Goal: Task Accomplishment & Management: Complete application form

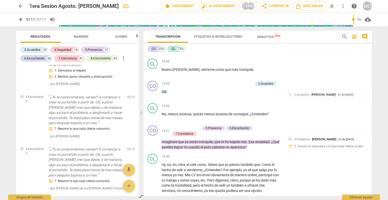
scroll to position [1475, 0]
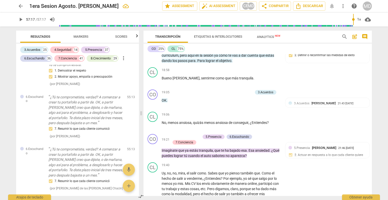
click at [20, 5] on span "arrow_back" at bounding box center [21, 6] width 6 height 6
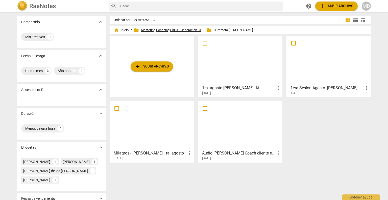
click at [167, 30] on span "folder_shared Mastering Coaching Skills - Generación 31" at bounding box center [167, 30] width 67 height 5
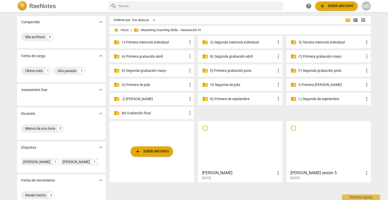
click at [148, 99] on p "J) Segunda de agosto" at bounding box center [154, 98] width 65 height 5
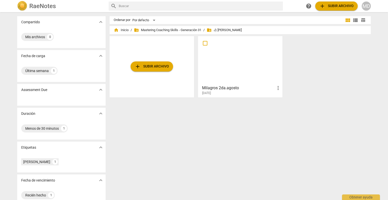
click at [150, 69] on span "add Subir archivo" at bounding box center [152, 66] width 34 height 6
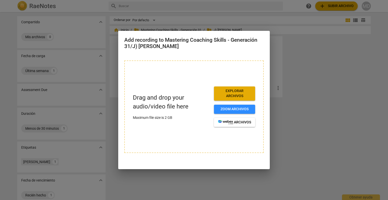
click at [236, 92] on span "Explorar archivos" at bounding box center [234, 93] width 33 height 10
click at [224, 95] on span "Explorar archivos" at bounding box center [234, 93] width 33 height 10
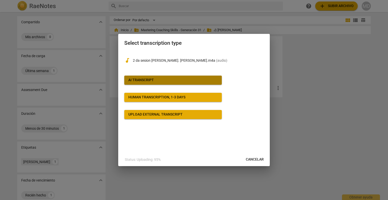
click at [149, 78] on div "AI Transcript" at bounding box center [141, 80] width 26 height 5
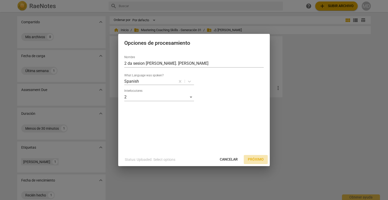
click at [259, 158] on span "Próximo" at bounding box center [256, 159] width 16 height 5
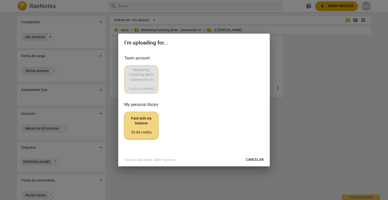
click at [134, 70] on div "Mastering Coaching Skills - Generación 31 Quota exceeded" at bounding box center [193, 79] width 139 height 28
click at [260, 161] on span "Cancelar" at bounding box center [255, 159] width 18 height 5
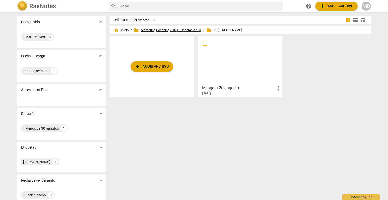
click at [157, 30] on span "folder_shared Mastering Coaching Skills - Generación 31" at bounding box center [167, 30] width 67 height 5
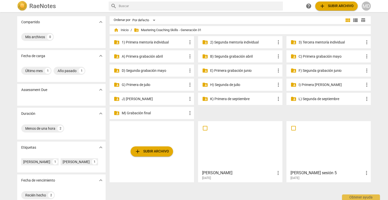
click at [240, 83] on p "H) Segunda de julio" at bounding box center [242, 84] width 65 height 5
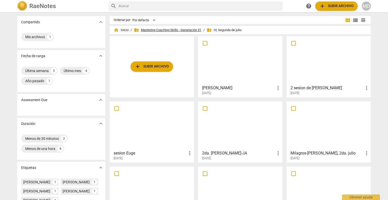
click at [168, 28] on span "folder_shared Mastering Coaching Skills - Generación 31" at bounding box center [167, 30] width 67 height 5
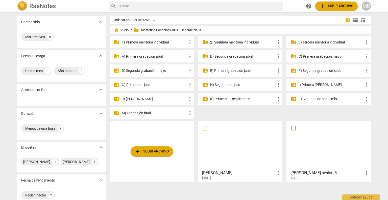
click at [143, 84] on p "G) Primera de julio" at bounding box center [154, 84] width 65 height 5
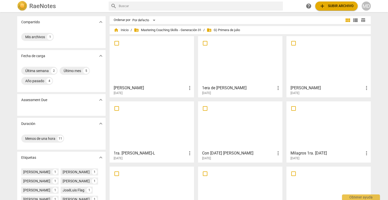
click at [140, 81] on div at bounding box center [151, 60] width 81 height 45
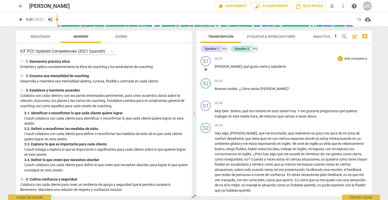
click at [350, 58] on p "Add competency" at bounding box center [356, 59] width 24 height 5
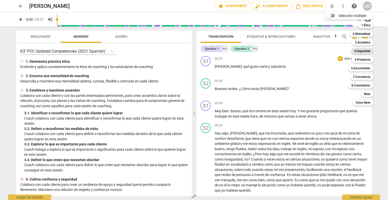
click at [358, 51] on b "4.Seguridad" at bounding box center [362, 51] width 16 height 6
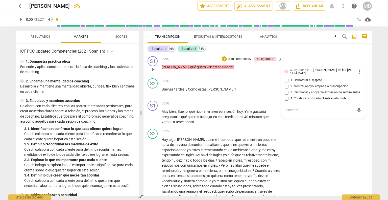
click at [285, 80] on input "1. Demostrar el respeto" at bounding box center [287, 80] width 8 height 6
checkbox input "true"
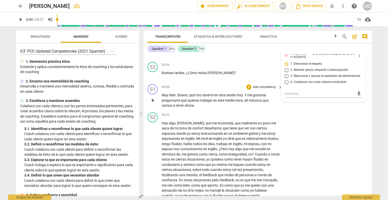
scroll to position [25, 0]
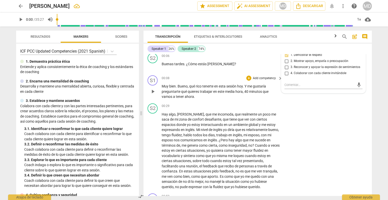
click at [263, 78] on p "Add competency" at bounding box center [264, 78] width 24 height 5
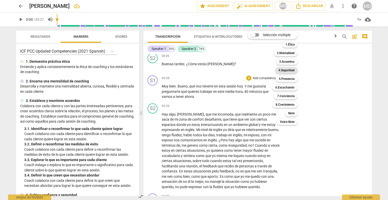
click at [284, 71] on b "4.Seguridad" at bounding box center [286, 70] width 16 height 6
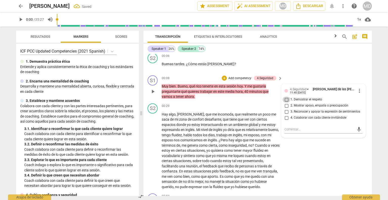
click at [287, 100] on input "1. Demostrar el respeto" at bounding box center [287, 100] width 8 height 6
checkbox input "true"
click at [286, 106] on input "2. Mostrar apoyo, empatía o preocupación" at bounding box center [287, 106] width 8 height 6
checkbox input "true"
click at [241, 78] on p "Add competency" at bounding box center [240, 78] width 24 height 5
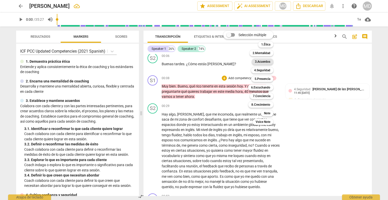
click at [267, 61] on b "3.Acuerdos" at bounding box center [262, 62] width 15 height 6
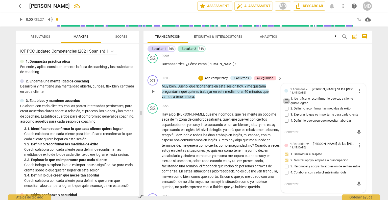
click at [287, 99] on input "1. Identificar o reconfirmar lo que cada cliente quiere lograr" at bounding box center [287, 101] width 8 height 6
checkbox input "true"
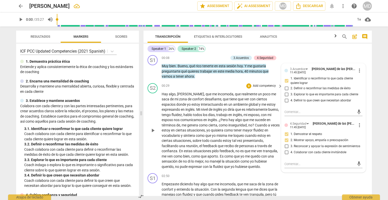
scroll to position [76, 0]
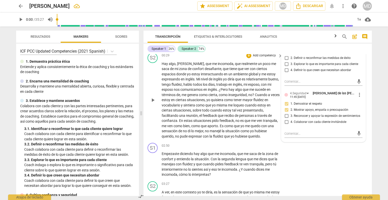
click at [246, 94] on span "inseguridad" at bounding box center [237, 95] width 18 height 4
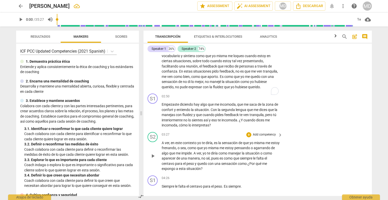
scroll to position [126, 0]
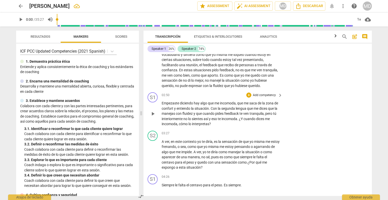
click at [265, 98] on p "Add competency" at bounding box center [264, 95] width 24 height 5
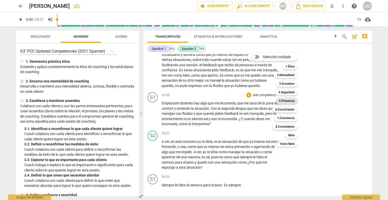
click at [290, 100] on b "5.Presencia" at bounding box center [287, 101] width 16 height 6
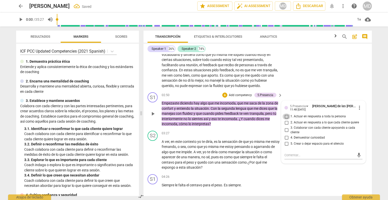
click at [286, 120] on input "1. Actuar en respuesta a toda la persona" at bounding box center [287, 116] width 8 height 6
checkbox input "true"
click at [286, 126] on input "2. Actuar en respuesta a lo que cada cliente quiere" at bounding box center [287, 123] width 8 height 6
checkbox input "true"
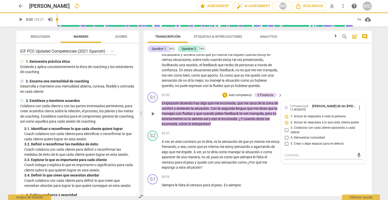
click at [286, 133] on input "3. Colaborar con cada cliente apoyando a cada cliente" at bounding box center [287, 130] width 8 height 6
checkbox input "true"
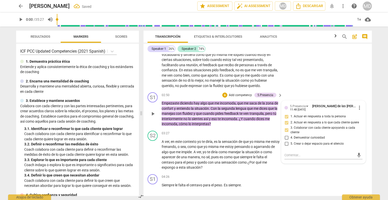
click at [286, 140] on input "4. Demuestrar curiosidad" at bounding box center [287, 137] width 8 height 6
checkbox input "true"
click at [241, 98] on p "Add competency" at bounding box center [240, 95] width 24 height 5
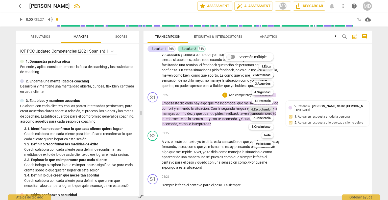
click at [265, 108] on b "6.Escuchando" at bounding box center [260, 109] width 19 height 6
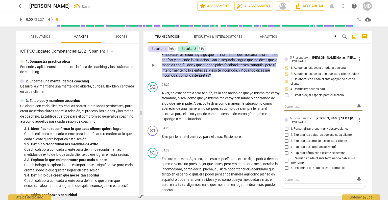
scroll to position [177, 0]
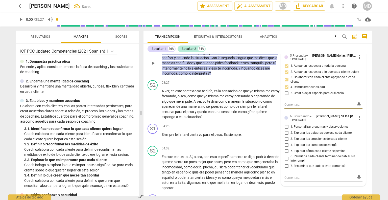
click at [285, 130] on input "1. Personalizar preguntas y observaciones" at bounding box center [287, 127] width 8 height 6
checkbox input "true"
click at [286, 136] on input "2. Explorar las palabras que usa cada cliente" at bounding box center [287, 133] width 8 height 6
checkbox input "true"
click at [286, 154] on input "5. Explorar cómo cada cliente se percibe" at bounding box center [287, 151] width 8 height 6
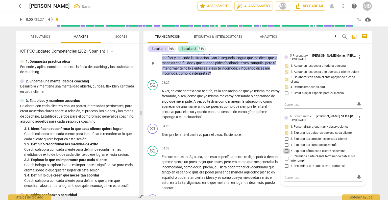
checkbox input "true"
click at [286, 169] on input "7. Resumir lo que cada cliente comunicó" at bounding box center [287, 166] width 8 height 6
checkbox input "true"
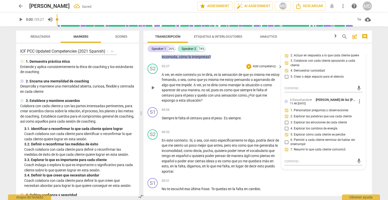
scroll to position [202, 0]
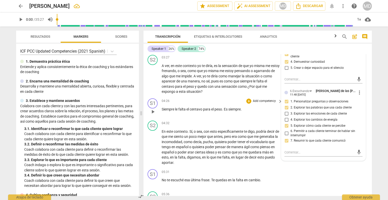
click at [264, 102] on div "S1 play_arrow pause 04:26 + Add competency keyboard_arrow_right Siempre le falt…" at bounding box center [258, 107] width 228 height 22
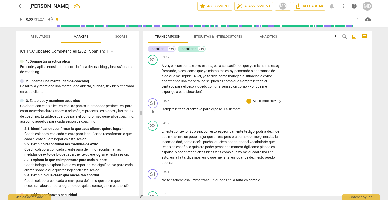
click at [263, 103] on p "Add competency" at bounding box center [264, 101] width 24 height 5
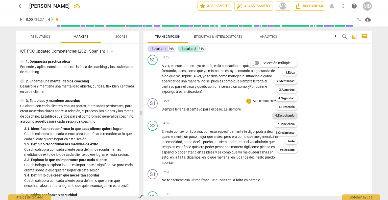
click at [287, 114] on b "6.Escuchando" at bounding box center [284, 115] width 19 height 6
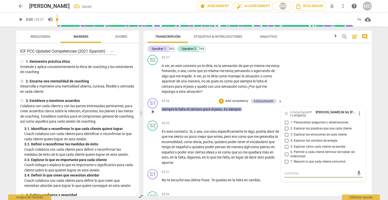
click at [286, 132] on input "2. Explorar las palabras que usa cada cliente" at bounding box center [287, 129] width 8 height 6
checkbox input "true"
click at [233, 103] on p "Add competency" at bounding box center [237, 101] width 24 height 5
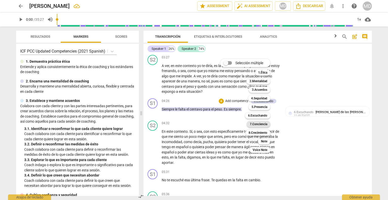
click at [262, 124] on b "7.Conciencia" at bounding box center [258, 124] width 17 height 6
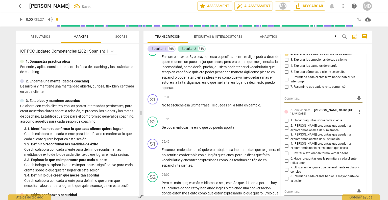
scroll to position [278, 0]
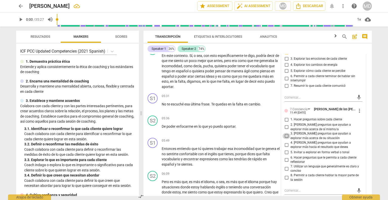
click at [286, 139] on input "3. [PERSON_NAME] preguntas que ayudan a explorar más acerca de su situación" at bounding box center [287, 136] width 8 height 6
checkbox input "true"
click at [263, 99] on p "Add competency" at bounding box center [264, 96] width 24 height 5
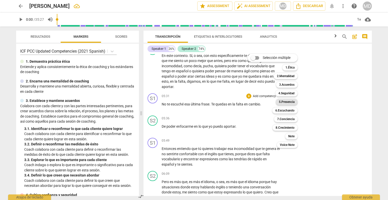
click at [283, 101] on b "5.Presencia" at bounding box center [287, 102] width 16 height 6
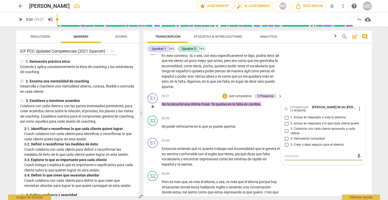
click at [286, 127] on input "2. Actuar en respuesta a lo que cada cliente quiere" at bounding box center [287, 124] width 8 height 6
checkbox input "true"
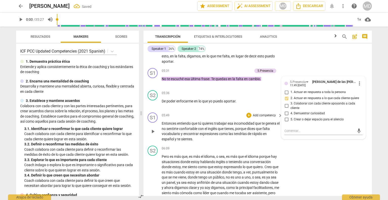
scroll to position [329, 0]
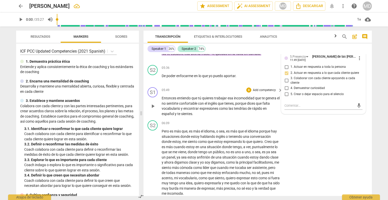
click at [256, 92] on p "Add competency" at bounding box center [264, 90] width 24 height 5
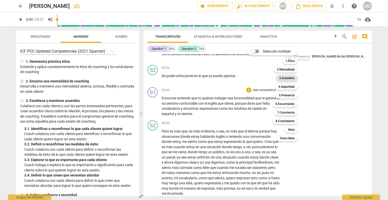
click at [285, 80] on b "3.Acuerdos" at bounding box center [286, 78] width 15 height 6
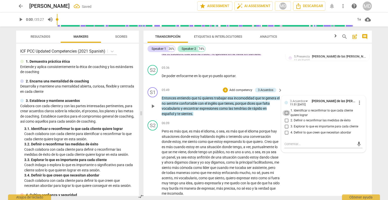
click at [285, 116] on input "1. Identificar o reconfirmar lo que cada cliente quiere lograr" at bounding box center [287, 113] width 8 height 6
checkbox input "true"
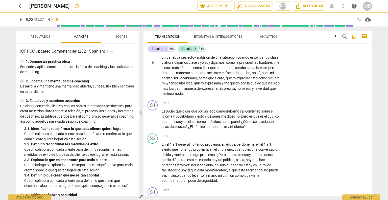
scroll to position [430, 0]
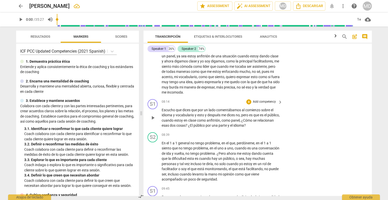
click at [270, 104] on p "Add competency" at bounding box center [264, 102] width 24 height 5
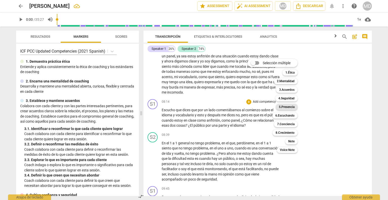
click at [283, 107] on b "5.Presencia" at bounding box center [287, 107] width 16 height 6
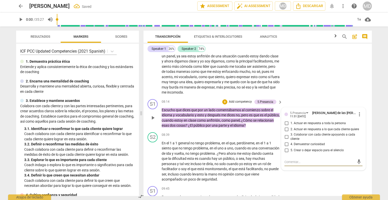
click at [286, 126] on input "1. Actuar en respuesta a toda la persona" at bounding box center [287, 123] width 8 height 6
checkbox input "true"
click at [286, 132] on input "2. Actuar en respuesta a lo que cada cliente quiere" at bounding box center [287, 129] width 8 height 6
checkbox input "true"
click at [286, 140] on input "3. Colaborar con cada cliente apoyando a cada cliente" at bounding box center [287, 137] width 8 height 6
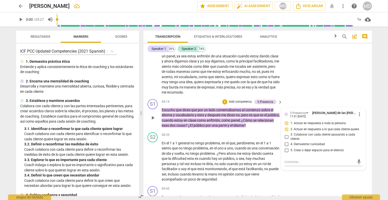
checkbox input "true"
click at [287, 147] on input "4. Demuestrar curiosidad" at bounding box center [287, 144] width 8 height 6
checkbox input "true"
click at [286, 153] on input "5. Crear o dejar espacio para el silencio" at bounding box center [287, 150] width 8 height 6
checkbox input "true"
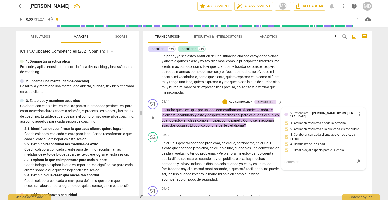
click at [241, 104] on p "Add competency" at bounding box center [240, 102] width 24 height 5
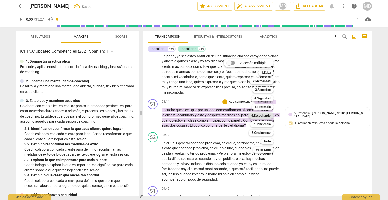
click at [269, 114] on b "6.Escuchando" at bounding box center [260, 115] width 19 height 6
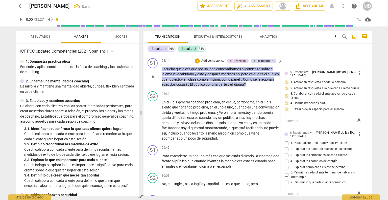
scroll to position [480, 0]
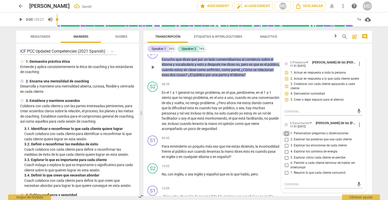
click at [286, 136] on input "1. Personalizar preguntas y observaciones" at bounding box center [287, 133] width 8 height 6
checkbox input "true"
click at [286, 143] on input "2. Explorar las palabras que usa cada cliente" at bounding box center [287, 139] width 8 height 6
checkbox input "true"
drag, startPoint x: 210, startPoint y: 114, endPoint x: 207, endPoint y: 113, distance: 3.0
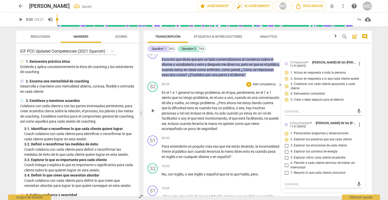
click at [195, 110] on span "esta" at bounding box center [191, 108] width 8 height 4
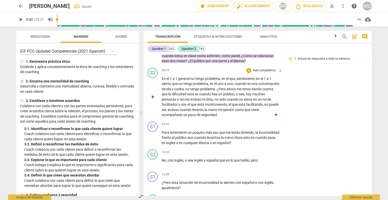
scroll to position [505, 0]
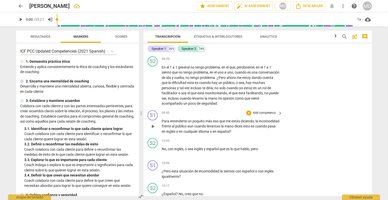
click at [266, 115] on p "Add competency" at bounding box center [264, 113] width 24 height 5
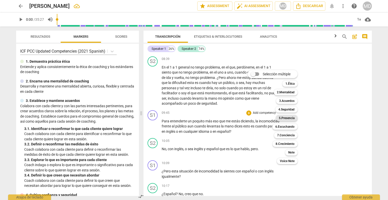
click at [289, 118] on b "5.Presencia" at bounding box center [287, 118] width 16 height 6
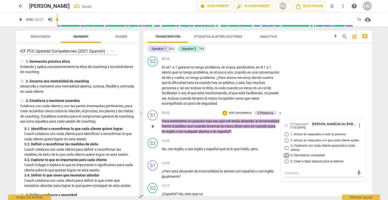
click at [286, 158] on input "4. Demuestrar curiosidad" at bounding box center [287, 155] width 8 height 6
checkbox input "true"
click at [285, 151] on input "3. Colaborar con cada cliente apoyando a cada cliente" at bounding box center [287, 148] width 8 height 6
checkbox input "true"
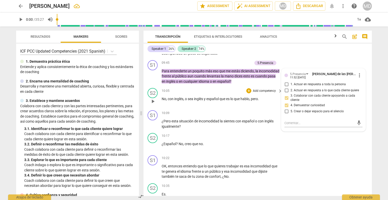
scroll to position [556, 0]
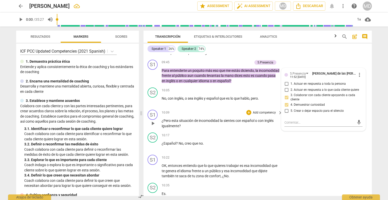
click at [263, 115] on p "Add competency" at bounding box center [264, 112] width 24 height 5
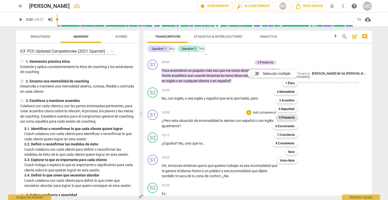
click at [286, 116] on b "5.Presencia" at bounding box center [287, 117] width 16 height 6
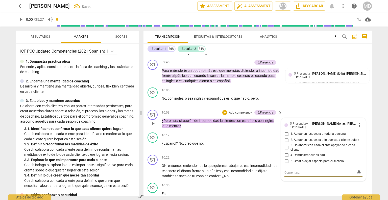
click at [286, 143] on input "2. Actuar en respuesta a lo que cada cliente quiere" at bounding box center [287, 140] width 8 height 6
checkbox input "true"
click at [285, 151] on input "3. Colaborar con cada cliente apoyando a cada cliente" at bounding box center [287, 148] width 8 height 6
checkbox input "true"
click at [285, 157] on input "4. Demuestrar curiosidad" at bounding box center [287, 155] width 8 height 6
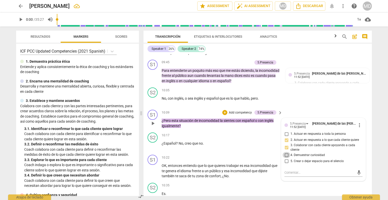
checkbox input "true"
click at [240, 115] on p "Add competency" at bounding box center [240, 112] width 24 height 5
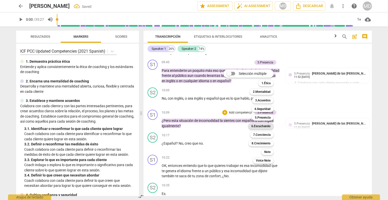
click at [266, 125] on b "6.Escuchando" at bounding box center [260, 126] width 19 height 6
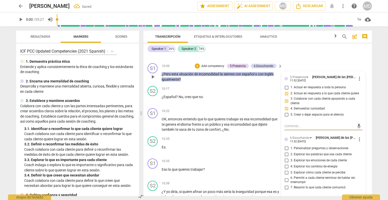
scroll to position [606, 0]
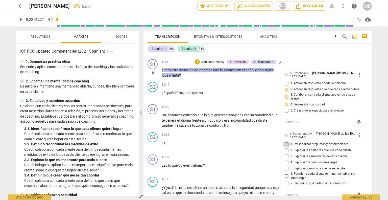
click at [285, 147] on input "1. Personalizar preguntas y observaciones" at bounding box center [287, 144] width 8 height 6
checkbox input "true"
click at [285, 186] on input "7. Resumir lo que cada cliente comunicó" at bounding box center [287, 183] width 8 height 6
checkbox input "true"
click at [264, 109] on p "Add competency" at bounding box center [264, 107] width 24 height 5
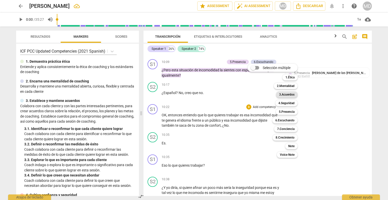
click at [288, 95] on b "3.Acuerdos" at bounding box center [286, 94] width 15 height 6
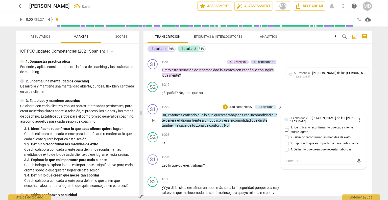
click at [285, 133] on input "1. Identificar o reconfirmar lo que cada cliente quiere lograr" at bounding box center [287, 130] width 8 height 6
checkbox input "true"
click at [285, 146] on input "3. Explorar lo que es importante para cada cliente" at bounding box center [287, 143] width 8 height 6
checkbox input "true"
click at [286, 152] on input "4. Definir lo que creen que necesitan abordar" at bounding box center [287, 149] width 8 height 6
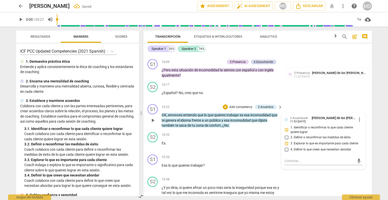
checkbox input "true"
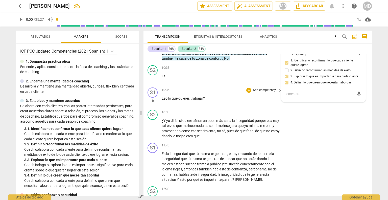
scroll to position [682, 0]
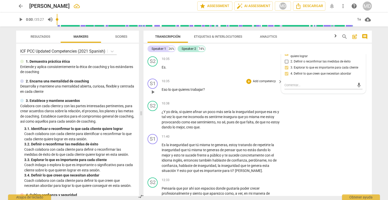
click at [259, 84] on p "Add competency" at bounding box center [264, 81] width 24 height 5
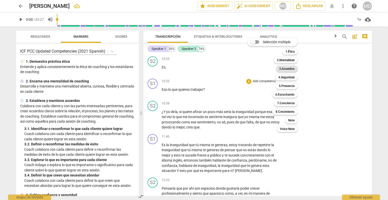
click at [290, 67] on b "3.Acuerdos" at bounding box center [286, 69] width 15 height 6
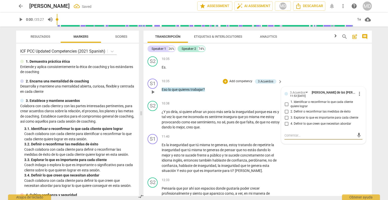
click at [285, 107] on input "1. Identificar o reconfirmar lo que cada cliente quiere lograr" at bounding box center [287, 104] width 8 height 6
checkbox input "true"
click at [285, 121] on input "3. Explorar lo que es importante para cada cliente" at bounding box center [287, 118] width 8 height 6
checkbox input "true"
click at [286, 127] on input "4. Definir lo que creen que necesitan abordar" at bounding box center [287, 124] width 8 height 6
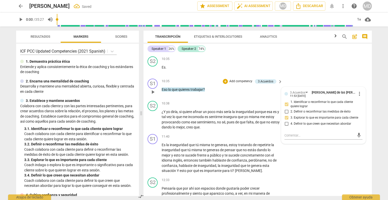
checkbox input "true"
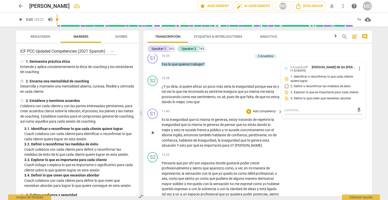
click at [260, 114] on p "Add competency" at bounding box center [264, 111] width 24 height 5
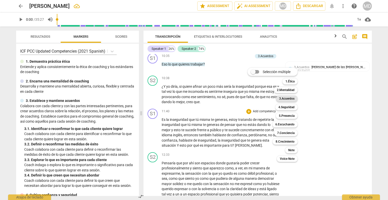
click at [294, 97] on b "3.Acuerdos" at bounding box center [286, 99] width 15 height 6
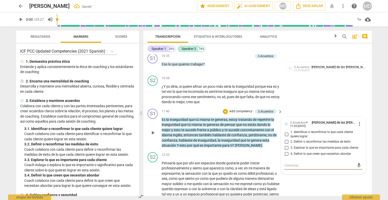
click at [287, 151] on input "3. Explorar lo que es importante para cada cliente" at bounding box center [287, 148] width 8 height 6
checkbox input "true"
click at [201, 155] on div "S2 play_arrow pause 12:33 + Add competency keyboard_arrow_right Pensaría que po…" at bounding box center [258, 182] width 228 height 64
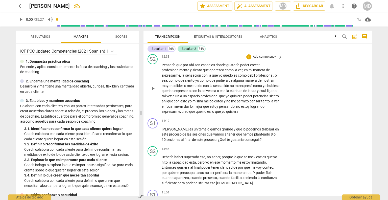
scroll to position [809, 0]
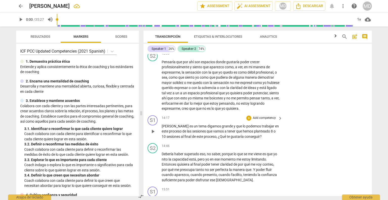
click at [266, 120] on p "Add competency" at bounding box center [264, 118] width 24 height 5
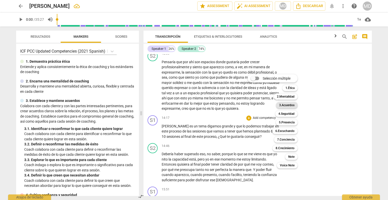
click at [284, 105] on b "3.Acuerdos" at bounding box center [286, 105] width 15 height 6
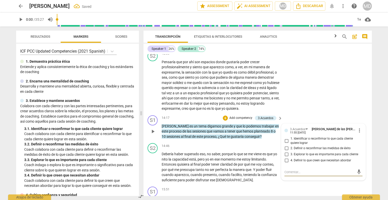
click at [286, 157] on input "3. Explorar lo que es importante para cada cliente" at bounding box center [287, 154] width 8 height 6
checkbox input "true"
click at [287, 163] on input "4. Definir lo que creen que necesitan abordar" at bounding box center [287, 160] width 8 height 6
checkbox input "true"
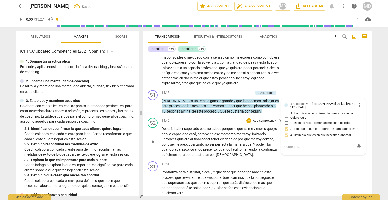
scroll to position [859, 0]
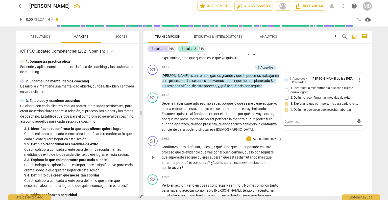
click at [265, 141] on p "Add competency" at bounding box center [264, 139] width 24 height 5
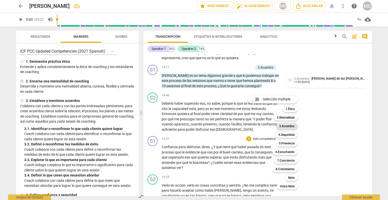
click at [287, 125] on b "3.Acuerdos" at bounding box center [286, 126] width 15 height 6
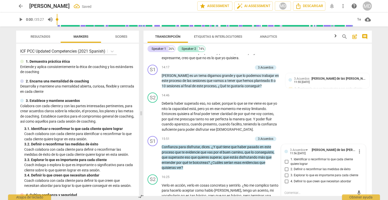
scroll to position [861, 0]
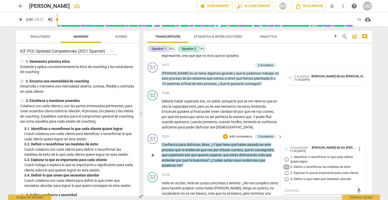
click at [285, 170] on input "2. Definir o reconfirmar las medidas de éxito" at bounding box center [287, 167] width 8 height 6
checkbox input "true"
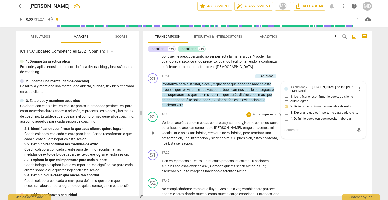
scroll to position [937, 0]
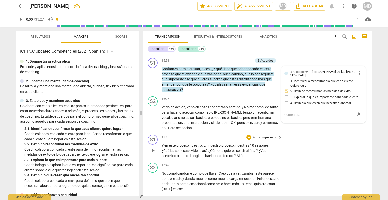
click at [261, 139] on p "Add competency" at bounding box center [264, 137] width 24 height 5
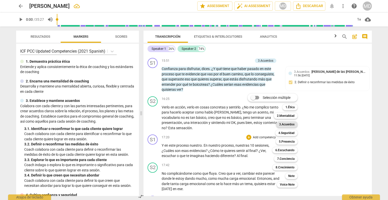
click at [290, 125] on b "3.Acuerdos" at bounding box center [286, 124] width 15 height 6
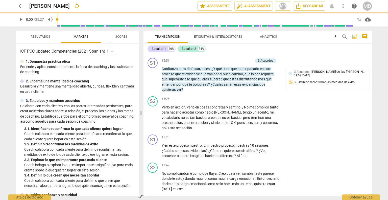
scroll to position [938, 0]
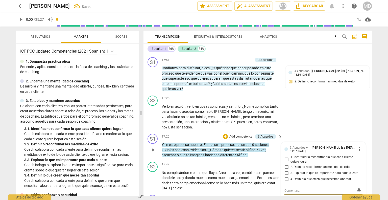
click at [285, 170] on input "2. Definir o reconfirmar las medidas de éxito" at bounding box center [287, 167] width 8 height 6
checkbox input "true"
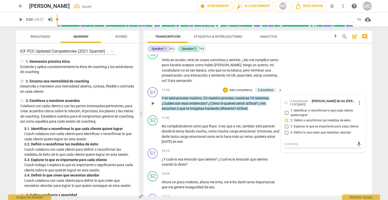
scroll to position [989, 0]
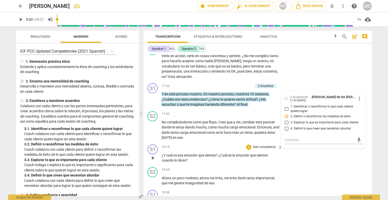
click at [264, 149] on p "Add competency" at bounding box center [264, 147] width 24 height 5
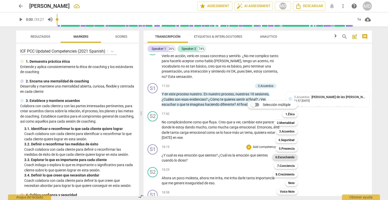
click at [287, 157] on b "6.Escuchando" at bounding box center [284, 157] width 19 height 6
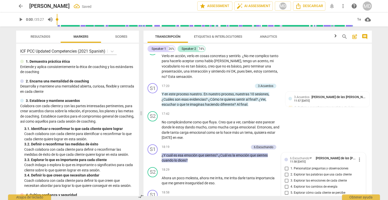
scroll to position [1086, 0]
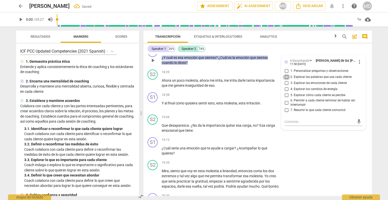
click at [287, 80] on input "2. Explorar las palabras que usa cada cliente" at bounding box center [287, 77] width 8 height 6
checkbox input "true"
click at [286, 86] on input "3. Explorar las emociones de cada cliente" at bounding box center [287, 83] width 8 height 6
checkbox input "true"
click at [286, 98] on input "5. Explorar cómo cada cliente se percibe" at bounding box center [287, 95] width 8 height 6
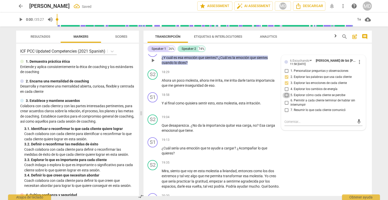
checkbox input "true"
click at [286, 113] on input "7. Resumir lo que cada cliente comunicó" at bounding box center [287, 110] width 8 height 6
checkbox input "true"
click at [266, 97] on p "Add competency" at bounding box center [264, 95] width 24 height 5
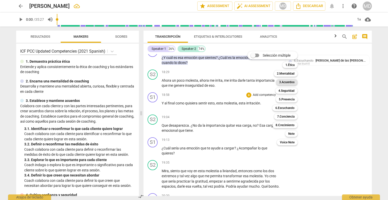
click at [291, 81] on b "3.Acuerdos" at bounding box center [286, 82] width 15 height 6
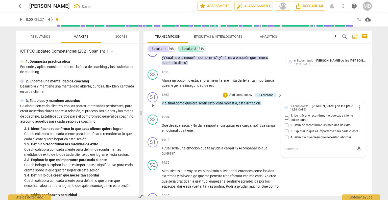
click at [285, 128] on input "2. Definir o reconfirmar las medidas de éxito" at bounding box center [287, 125] width 8 height 6
checkbox input "true"
click at [261, 142] on p "Add competency" at bounding box center [264, 140] width 24 height 5
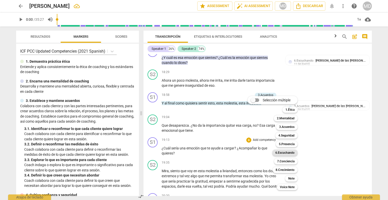
click at [284, 151] on b "6.Escuchando" at bounding box center [284, 153] width 19 height 6
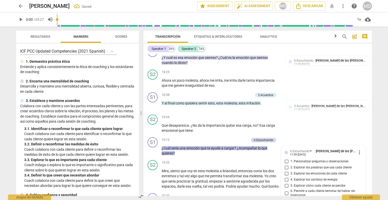
scroll to position [1177, 0]
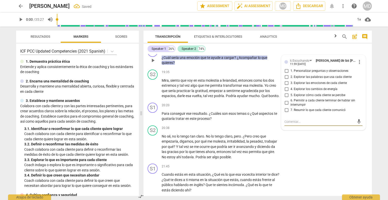
click at [287, 74] on input "1. Personalizar preguntas y observaciones" at bounding box center [287, 71] width 8 height 6
checkbox input "true"
click at [286, 80] on input "2. Explorar las palabras que usa cada cliente" at bounding box center [287, 77] width 8 height 6
checkbox input "true"
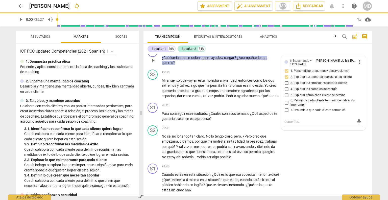
click at [286, 86] on input "3. Explorar las emociones de cada cliente" at bounding box center [287, 83] width 8 height 6
checkbox input "true"
